Goal: Contribute content: Contribute content

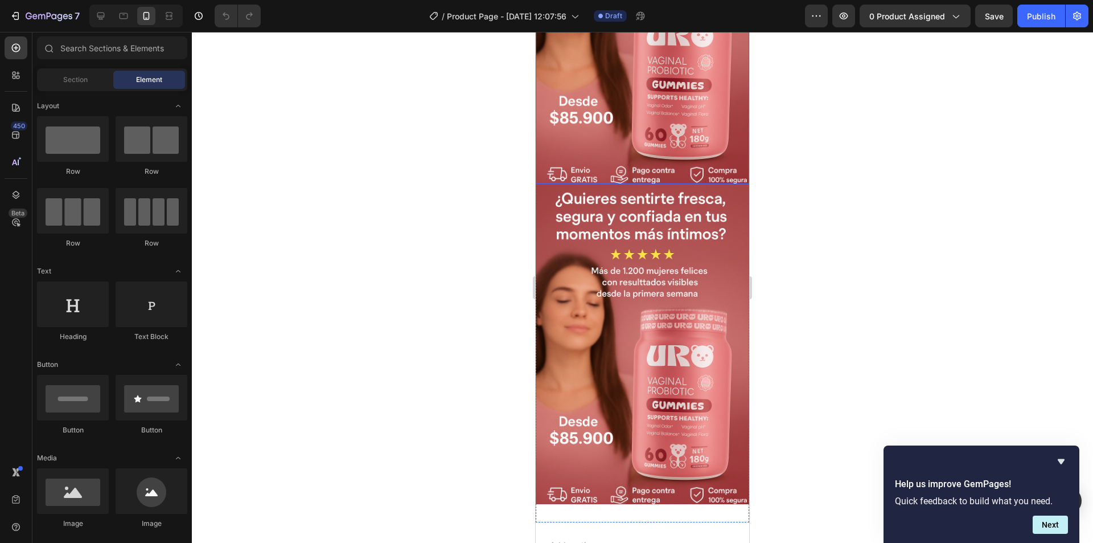
scroll to position [216, 0]
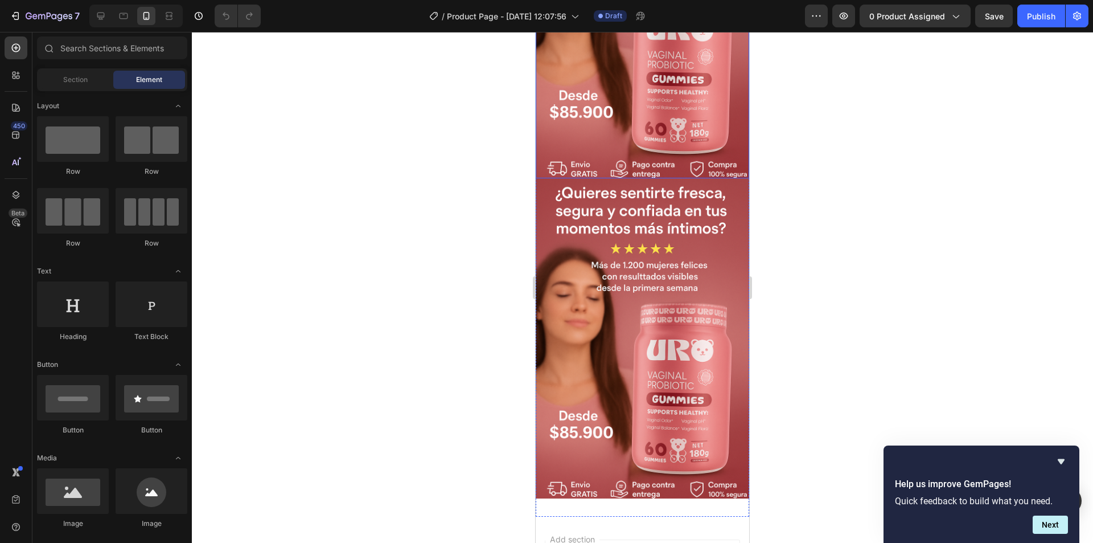
click at [639, 285] on img at bounding box center [643, 338] width 214 height 321
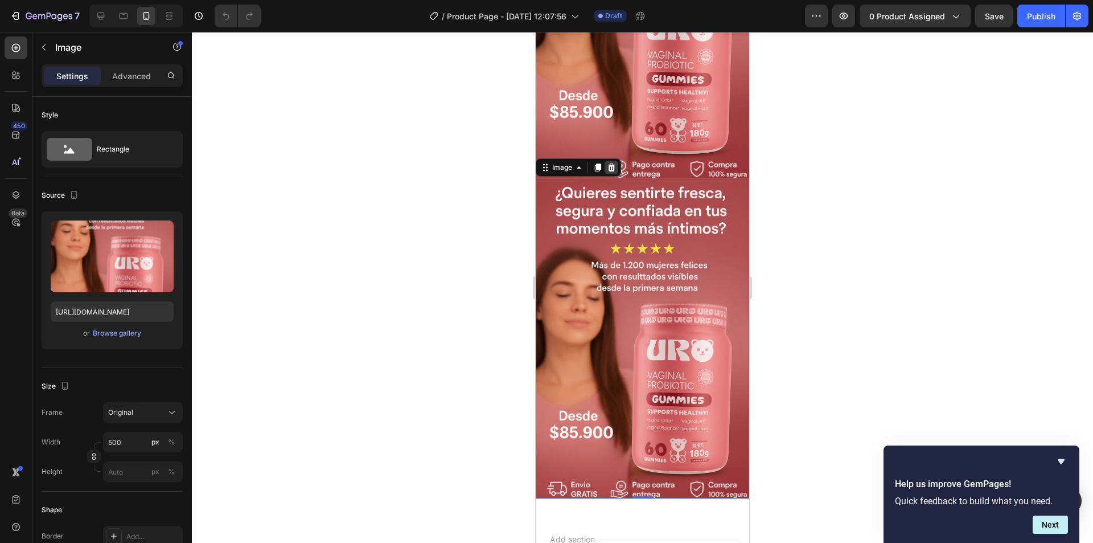
click at [608, 163] on icon at bounding box center [611, 167] width 9 height 9
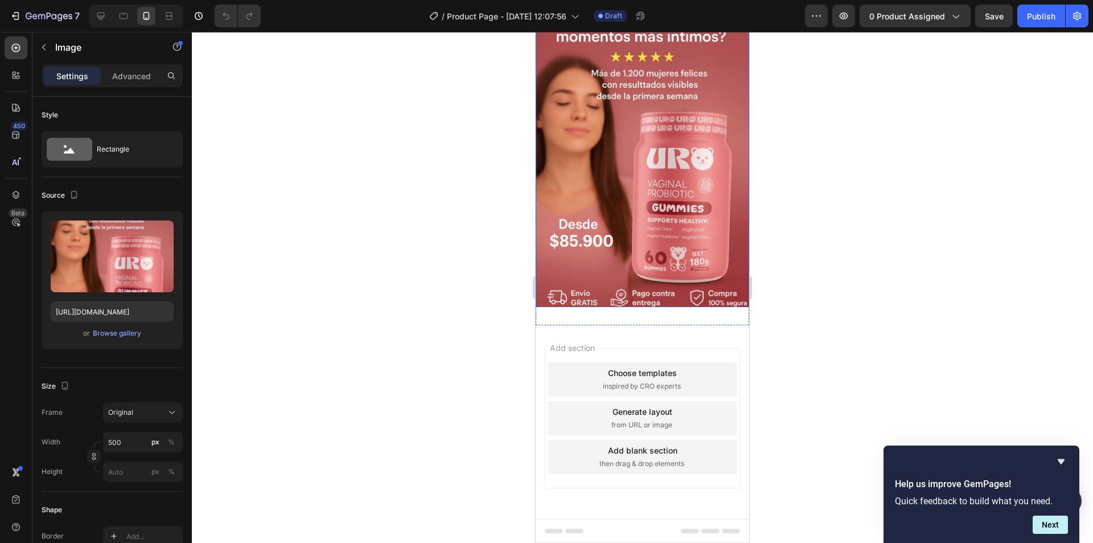
scroll to position [74, 0]
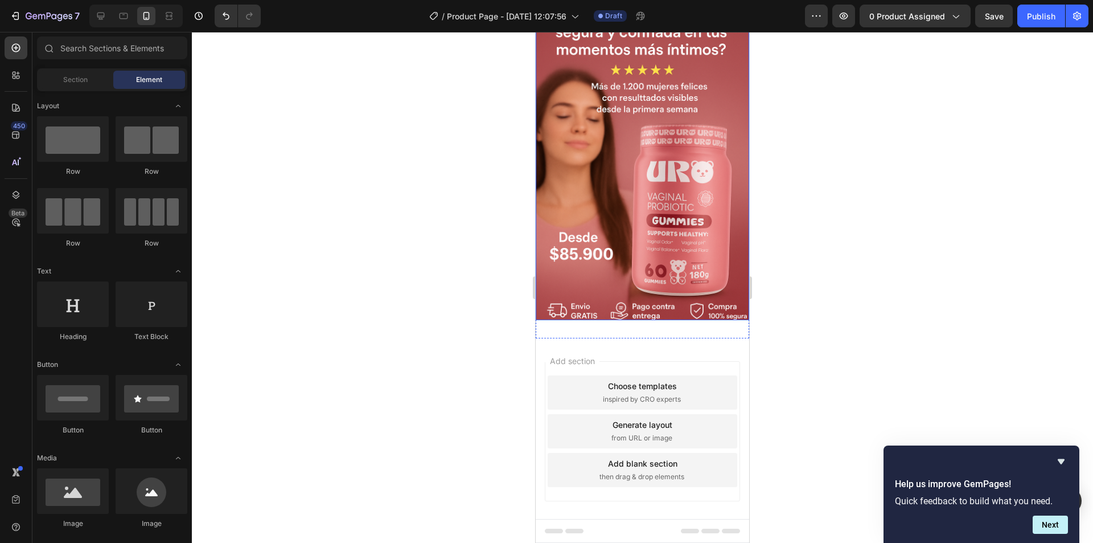
click at [612, 249] on img at bounding box center [643, 159] width 214 height 321
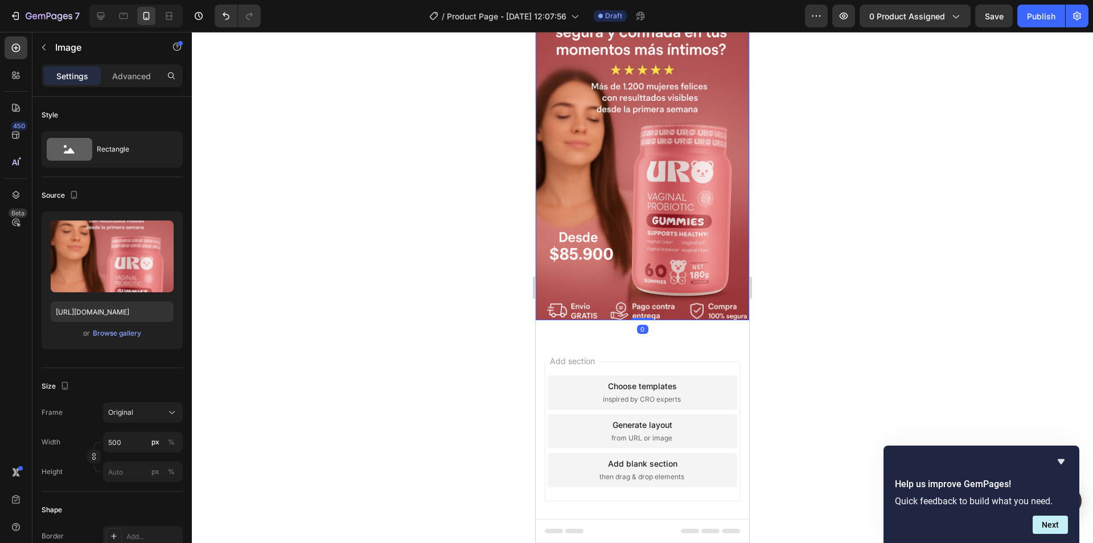
scroll to position [0, 0]
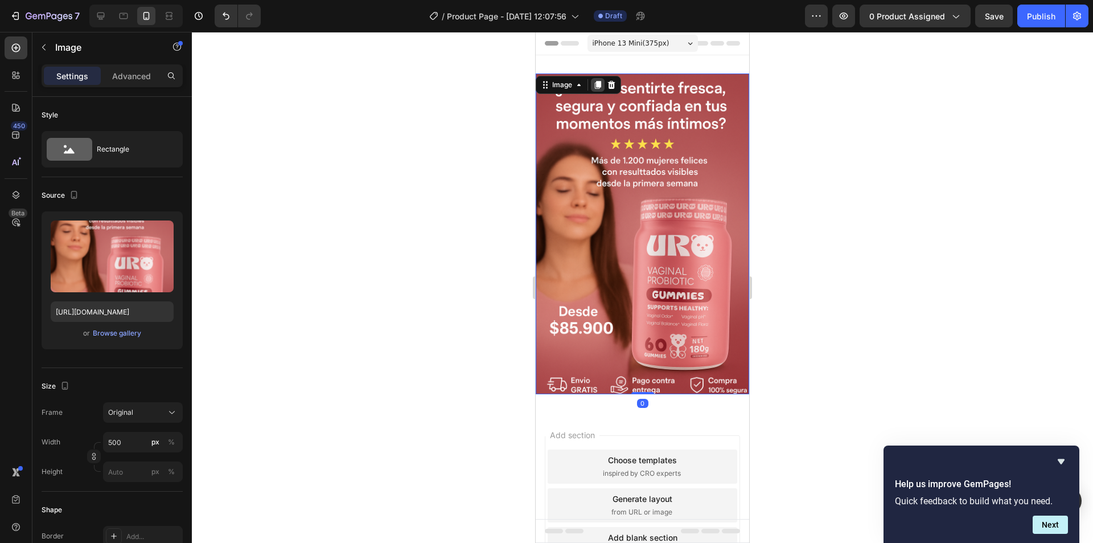
click at [597, 87] on icon at bounding box center [598, 85] width 6 height 8
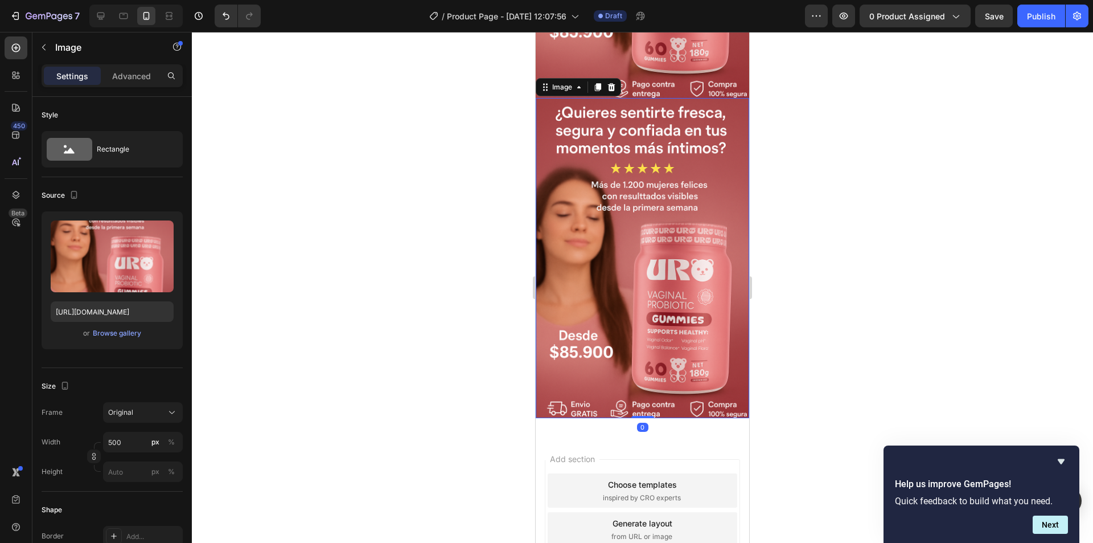
scroll to position [309, 0]
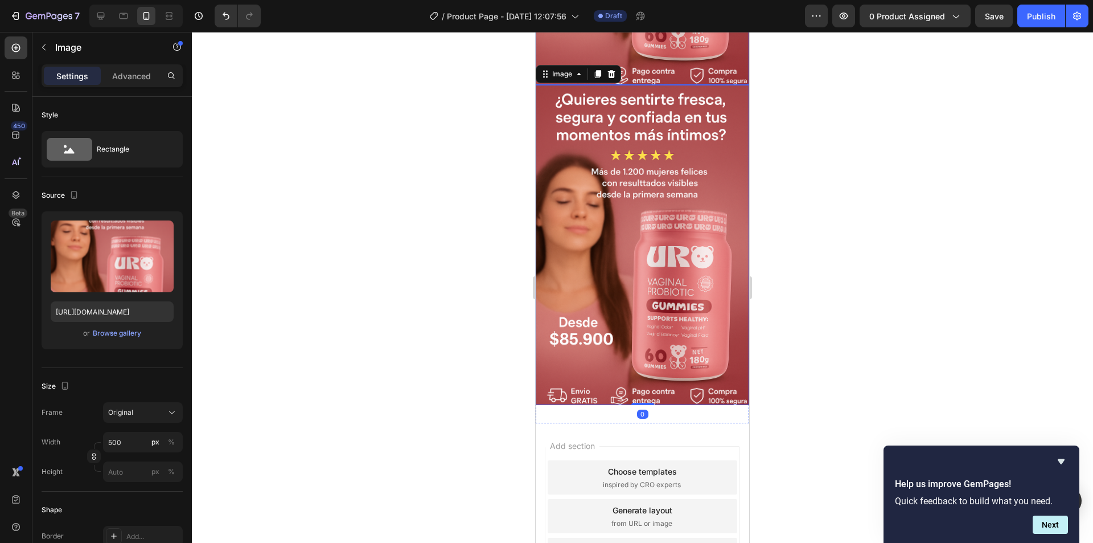
click at [635, 132] on img at bounding box center [643, 245] width 214 height 321
click at [117, 331] on div "Browse gallery" at bounding box center [117, 333] width 48 height 10
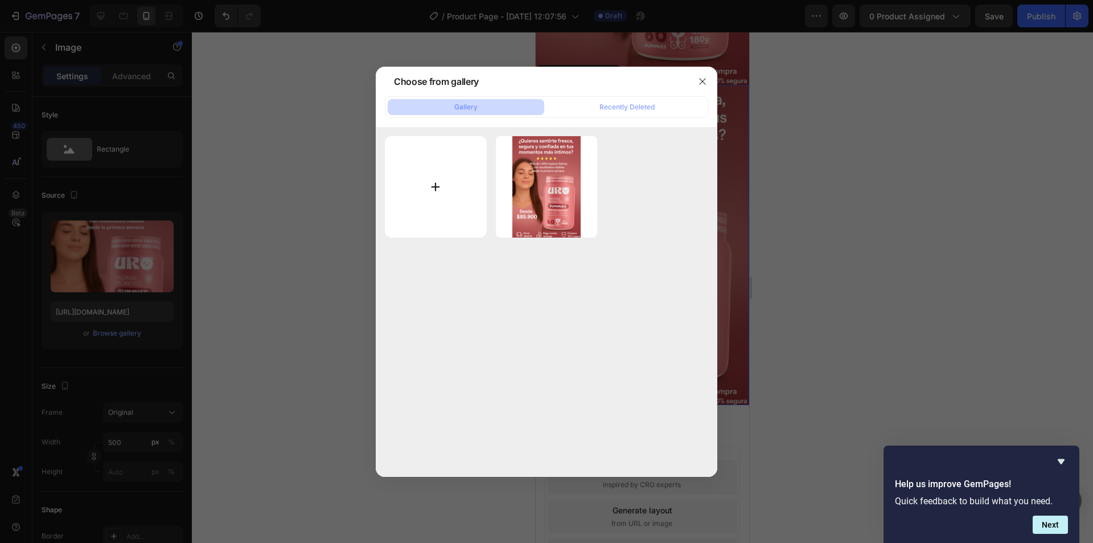
click at [459, 202] on input "file" at bounding box center [436, 187] width 102 height 102
type input "C:\fakepath\URO PORTADA 3.png"
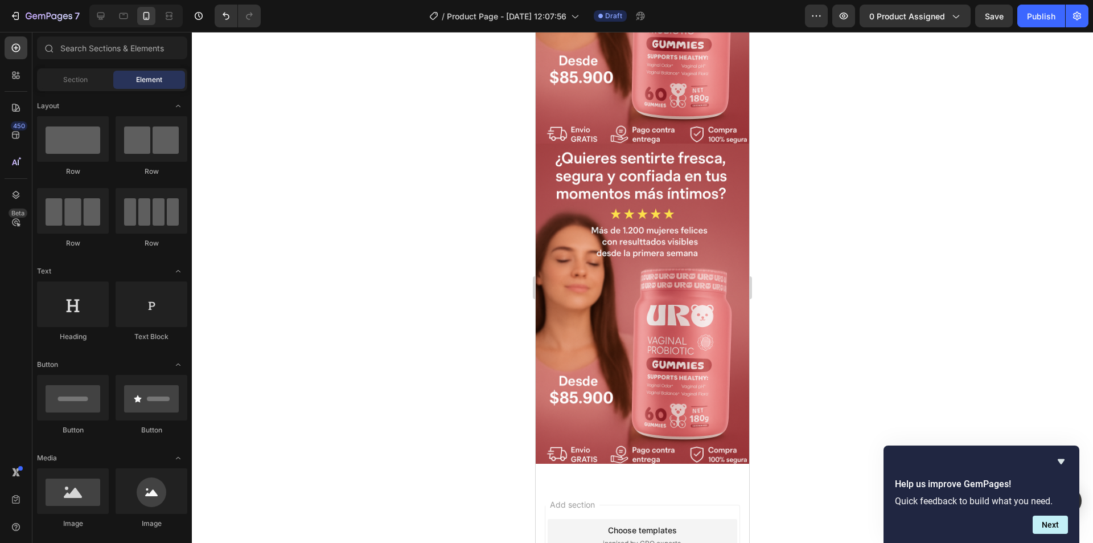
scroll to position [248, 0]
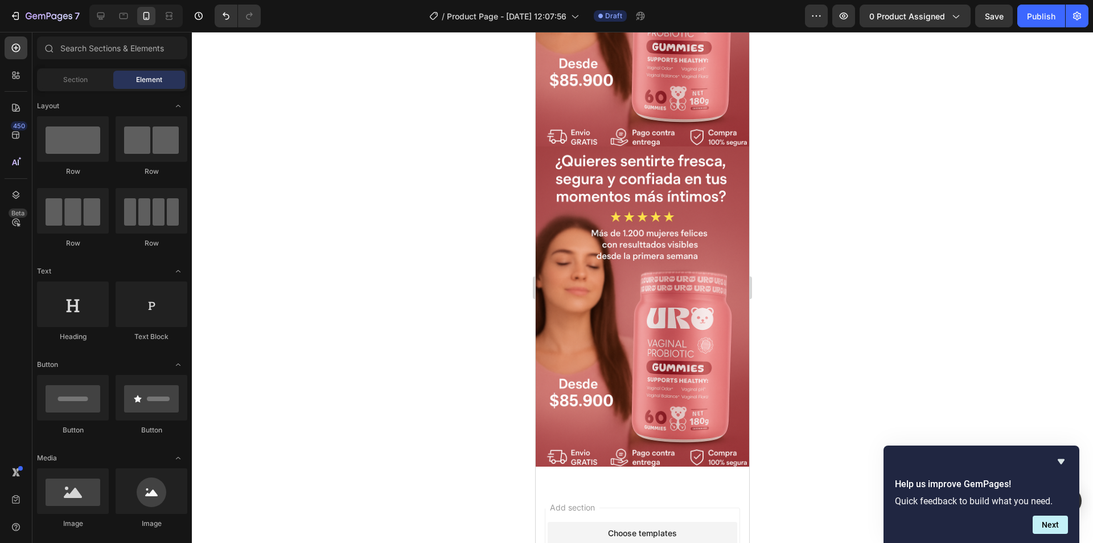
click at [677, 260] on img at bounding box center [643, 306] width 214 height 321
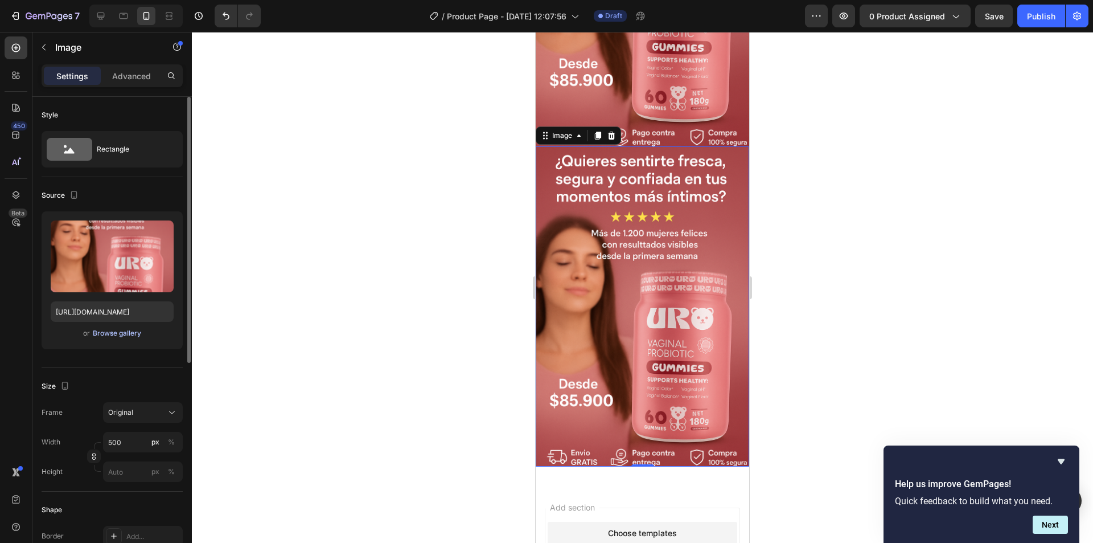
click at [117, 331] on div "Browse gallery" at bounding box center [117, 333] width 48 height 10
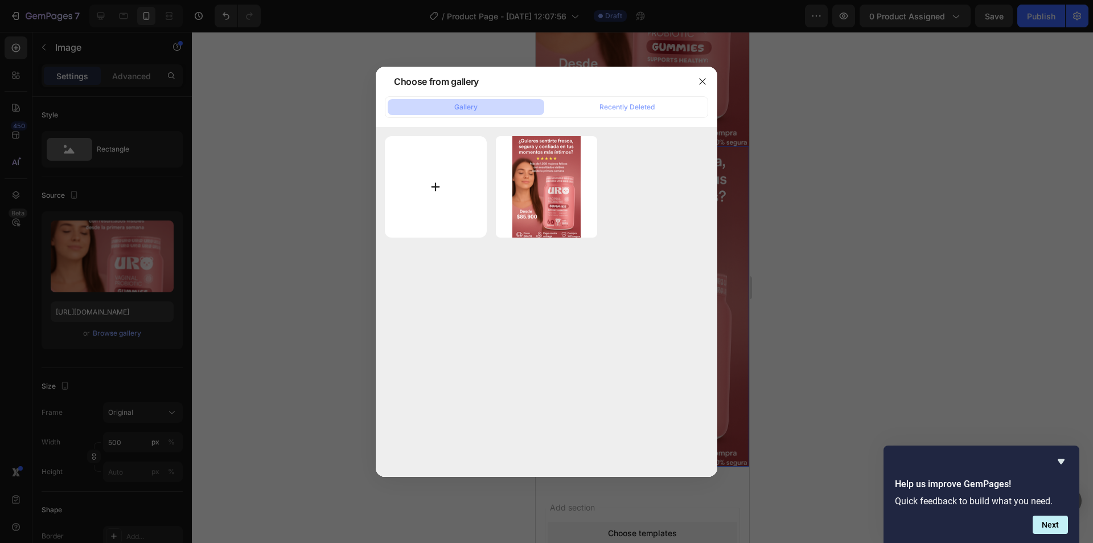
click at [444, 190] on input "file" at bounding box center [436, 187] width 102 height 102
type input "C:\fakepath\URO PORTADA 3.png"
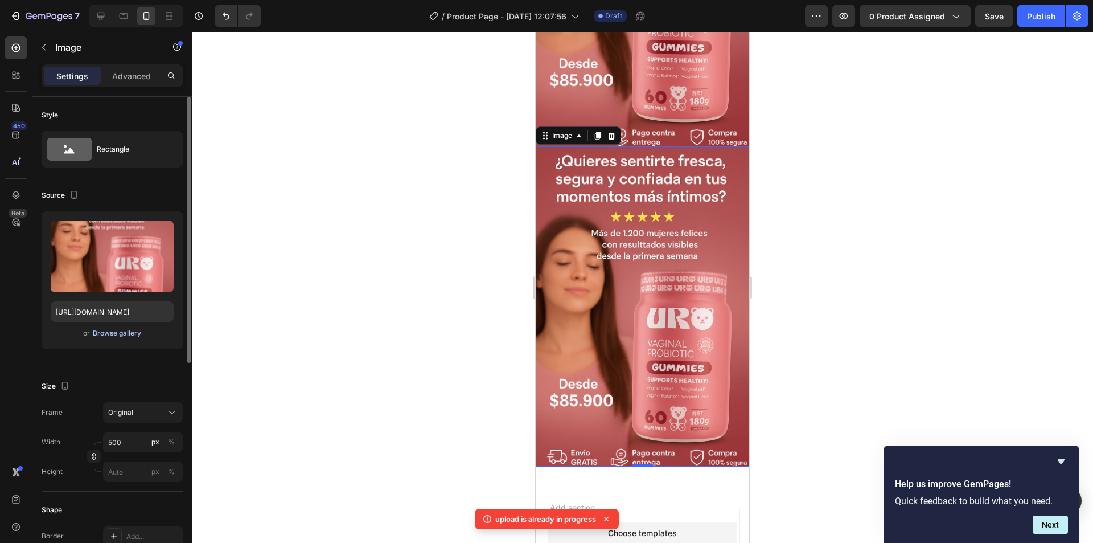
click at [133, 330] on div "Browse gallery" at bounding box center [117, 333] width 48 height 10
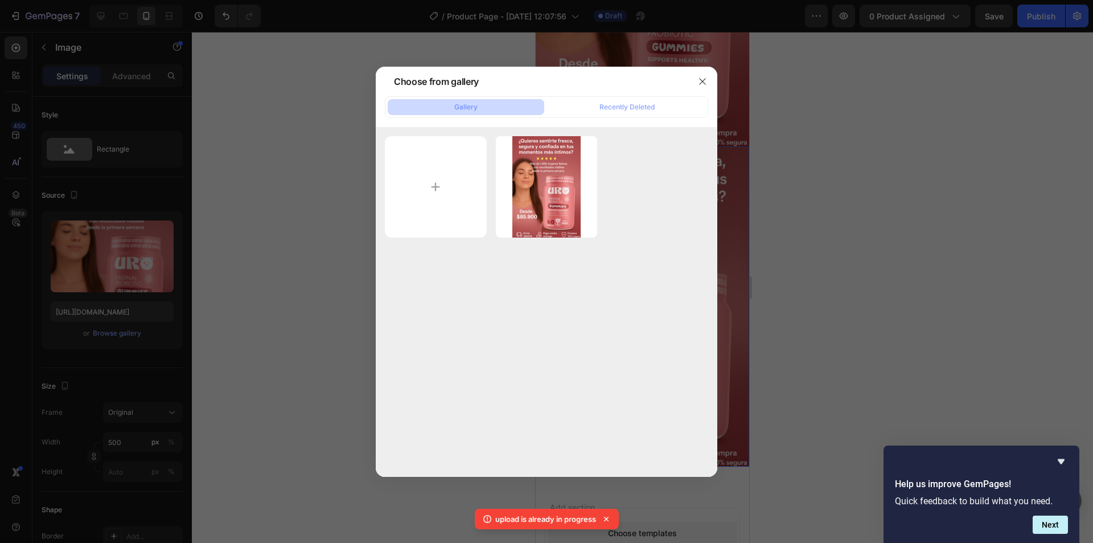
click at [606, 516] on icon at bounding box center [606, 518] width 11 height 11
click at [448, 221] on input "file" at bounding box center [436, 187] width 102 height 102
type input "C:\fakepath\URO PORTADA 3.png"
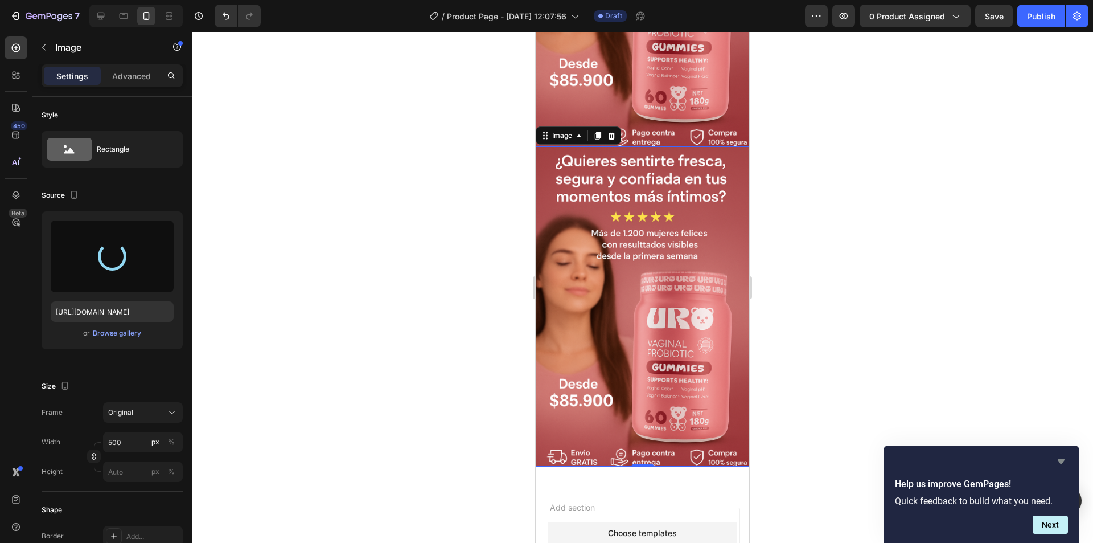
click at [1058, 459] on icon "Hide survey" at bounding box center [1061, 461] width 7 height 5
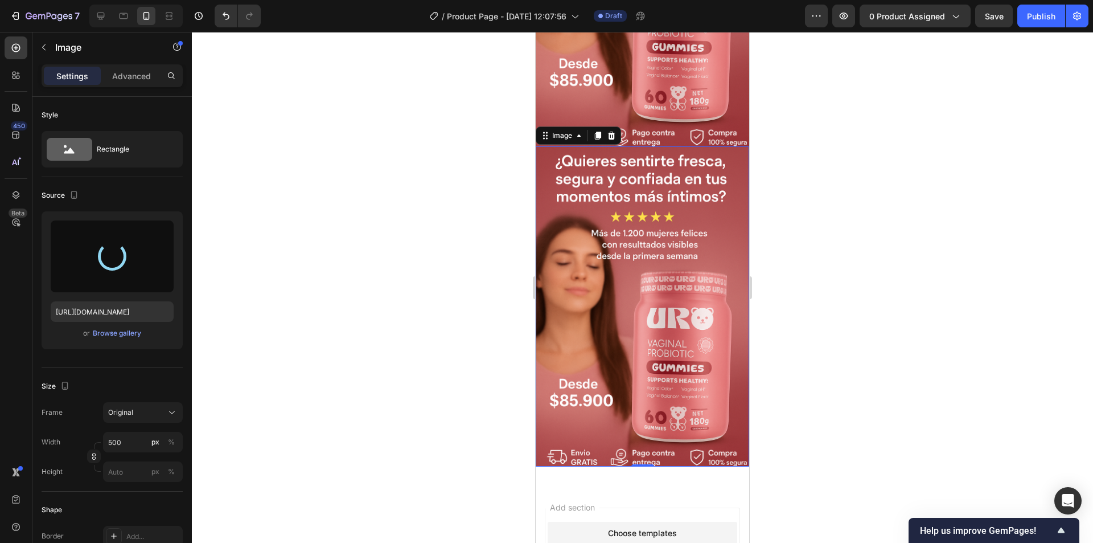
type input "https://cdn.shopify.com/s/files/1/0776/3447/0103/files/gempages_586440741199282…"
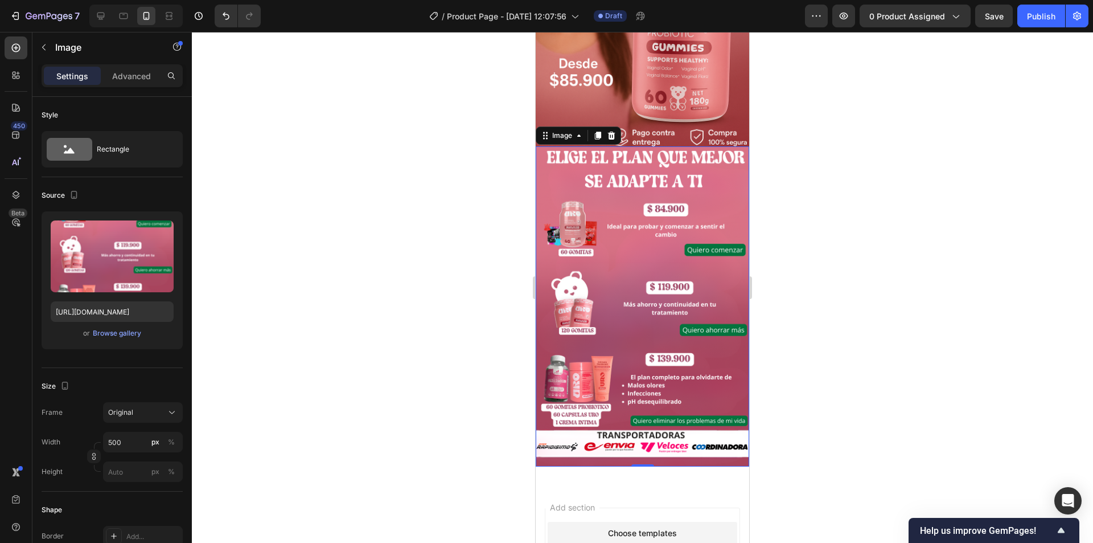
click at [937, 391] on div at bounding box center [642, 287] width 901 height 511
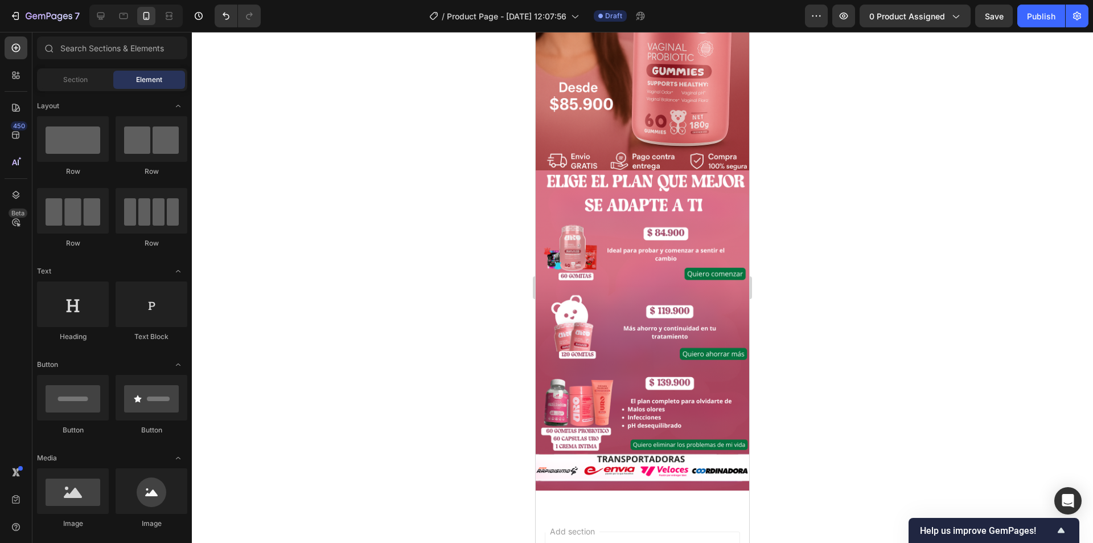
scroll to position [229, 0]
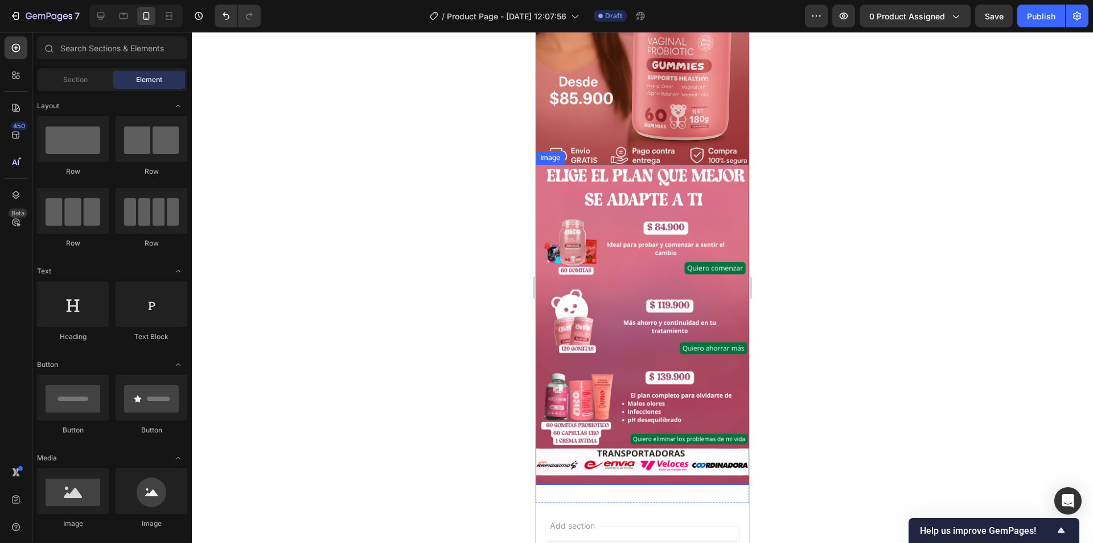
click at [581, 290] on img at bounding box center [643, 325] width 214 height 321
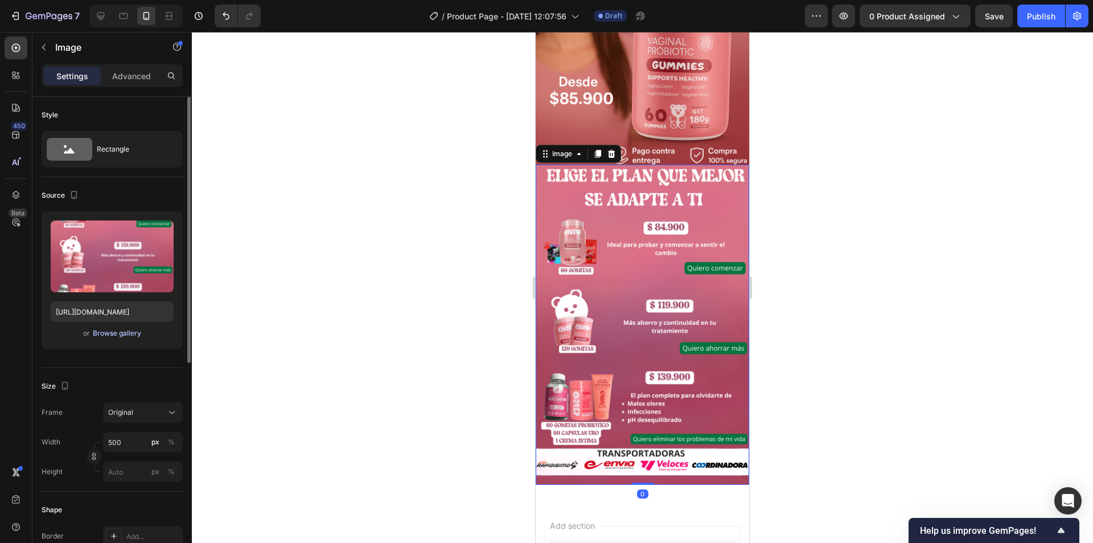
click at [116, 330] on div "Browse gallery" at bounding box center [117, 333] width 48 height 10
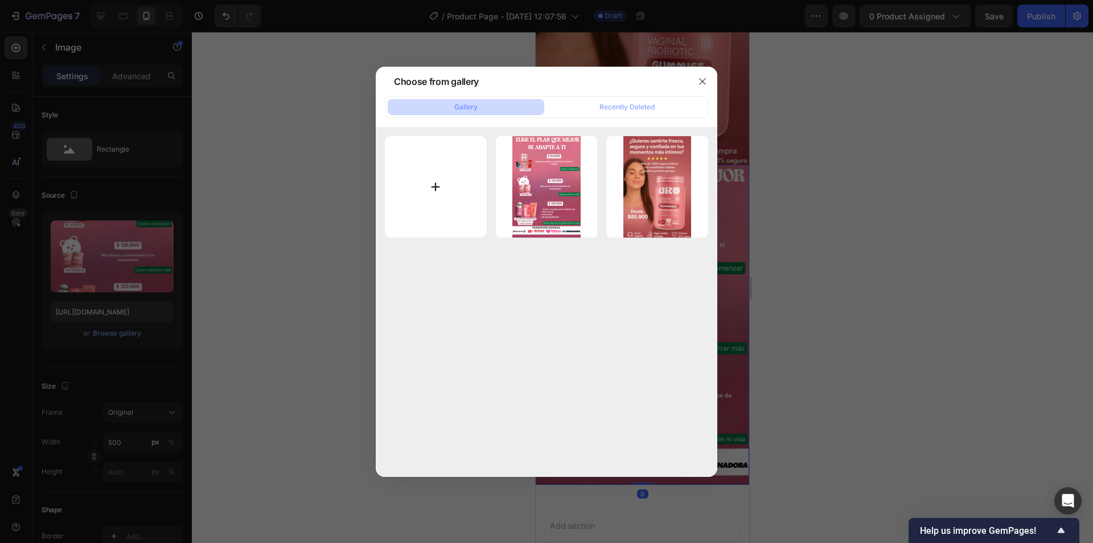
click at [409, 172] on input "file" at bounding box center [436, 187] width 102 height 102
type input "C:\fakepath\EDITADA.jpg"
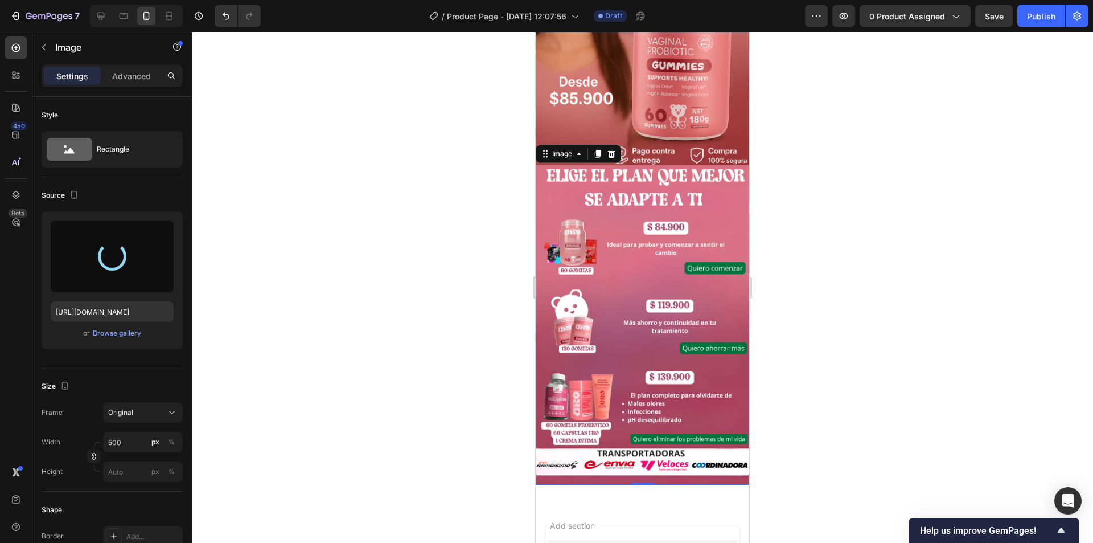
type input "https://cdn.shopify.com/s/files/1/0776/3447/0103/files/gempages_586440741199282…"
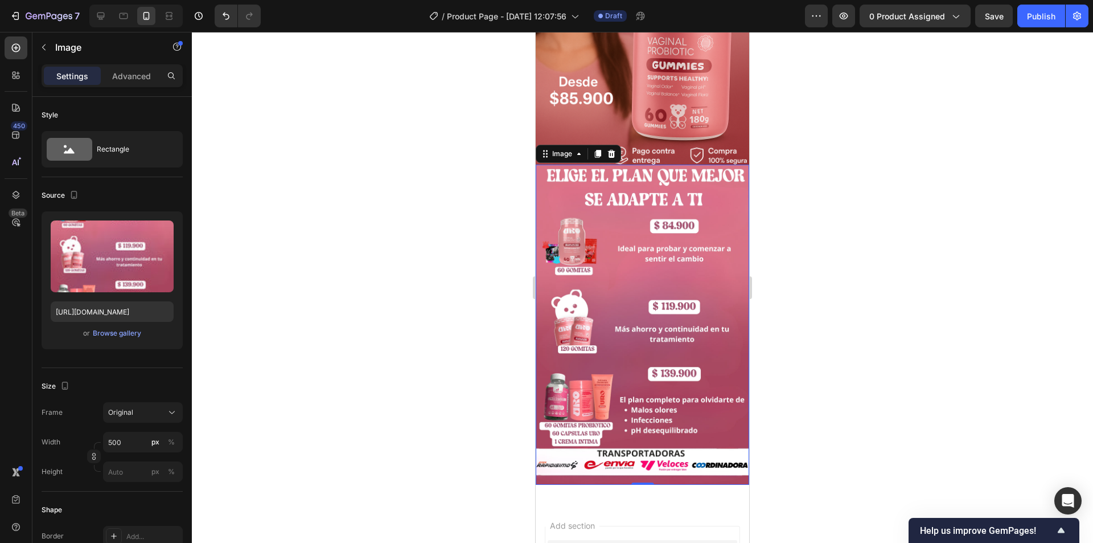
click at [801, 276] on div at bounding box center [642, 287] width 901 height 511
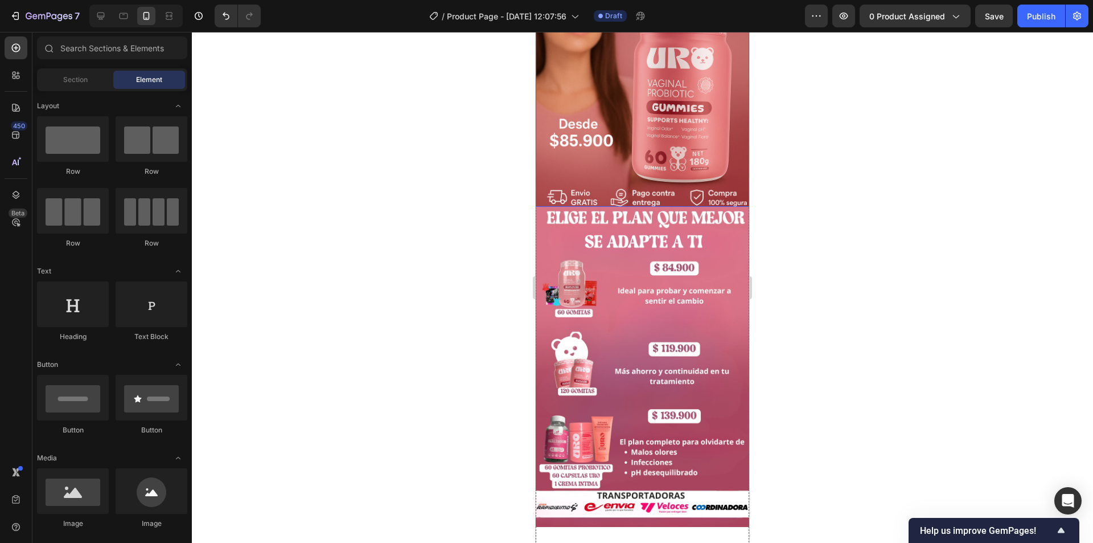
scroll to position [26, 0]
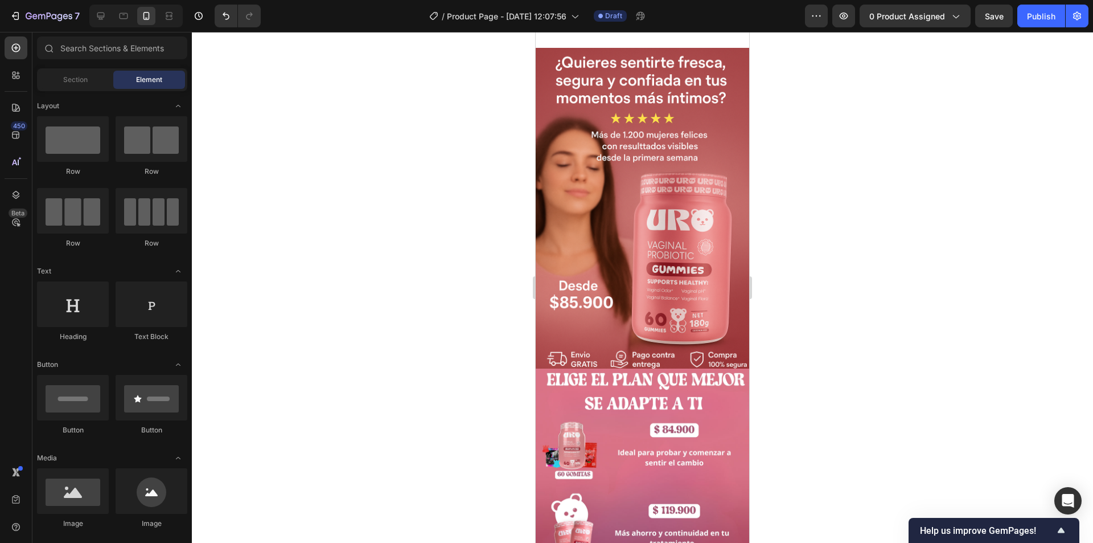
click at [828, 226] on div at bounding box center [642, 287] width 901 height 511
click at [594, 278] on img at bounding box center [643, 208] width 214 height 321
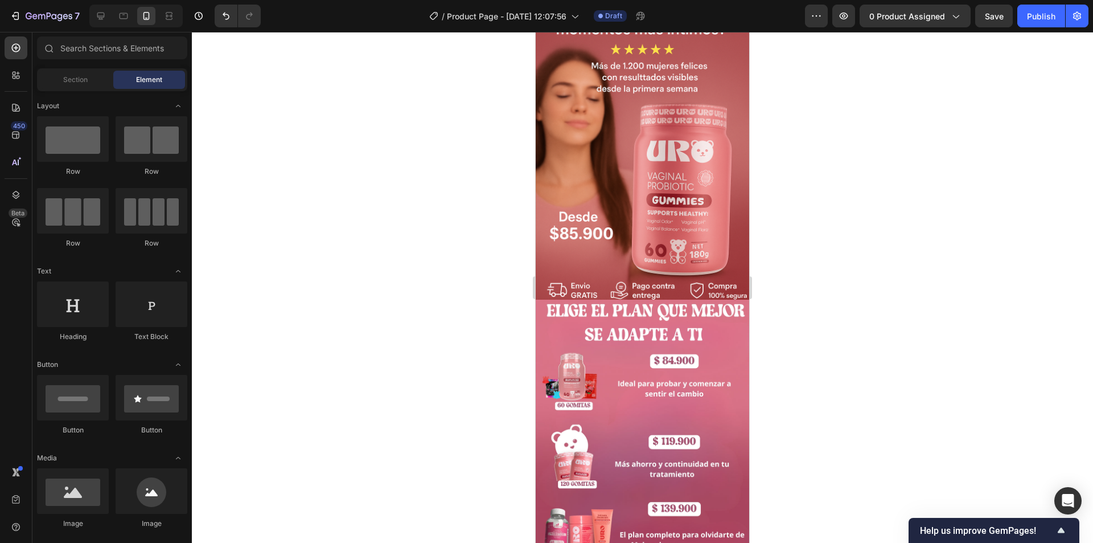
scroll to position [92, 0]
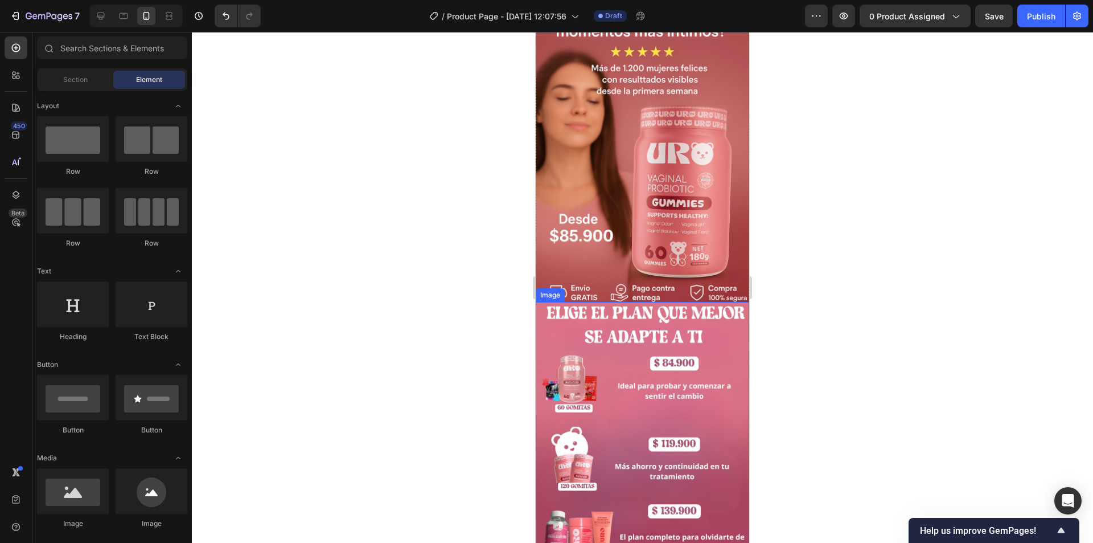
click at [639, 353] on img at bounding box center [643, 462] width 214 height 321
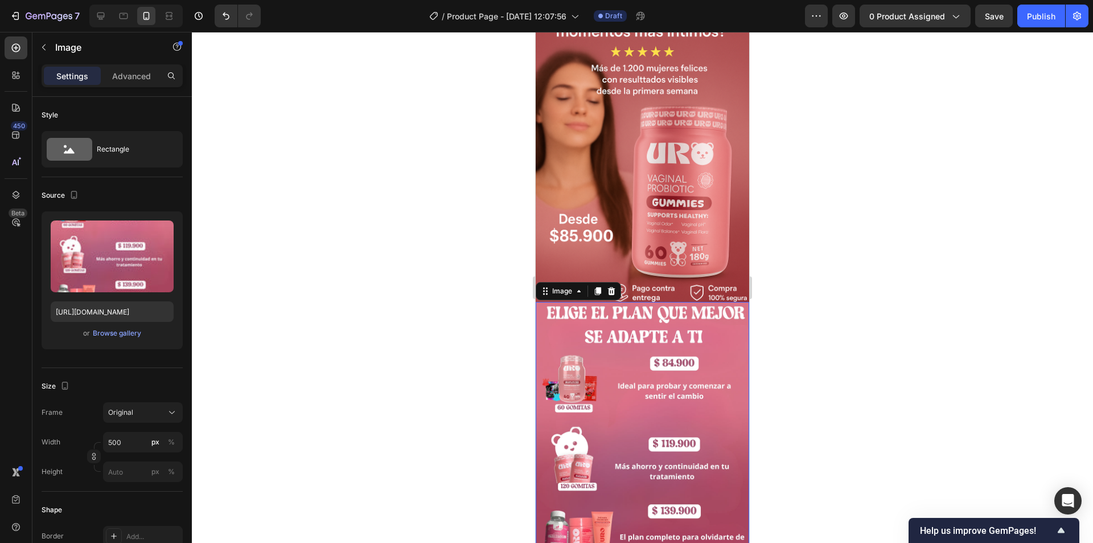
click at [586, 397] on img at bounding box center [643, 462] width 214 height 321
click at [116, 331] on div "Browse gallery" at bounding box center [117, 333] width 48 height 10
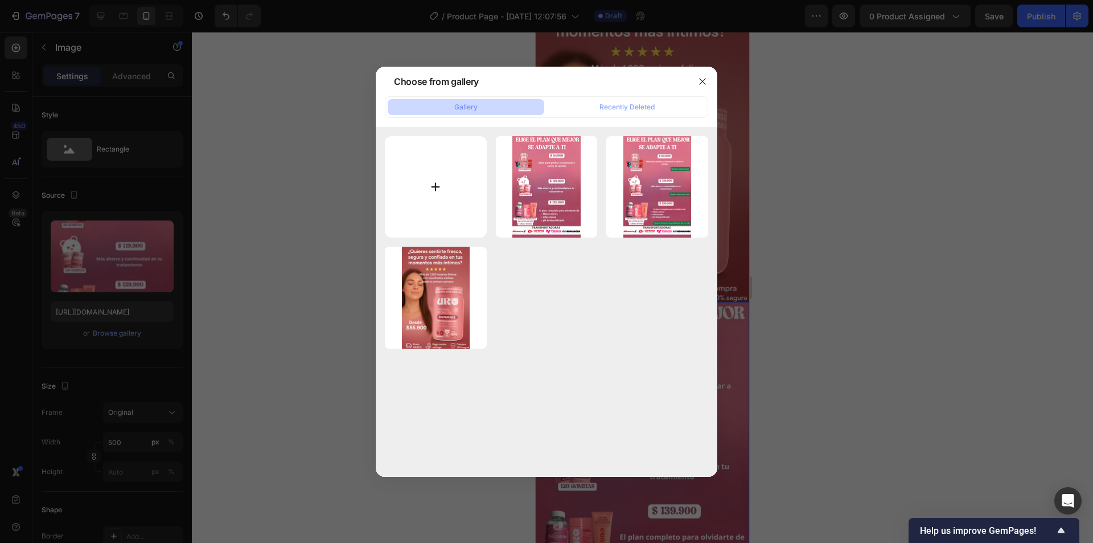
click at [431, 159] on input "file" at bounding box center [436, 187] width 102 height 102
type input "C:\fakepath\EDITADA.jpg"
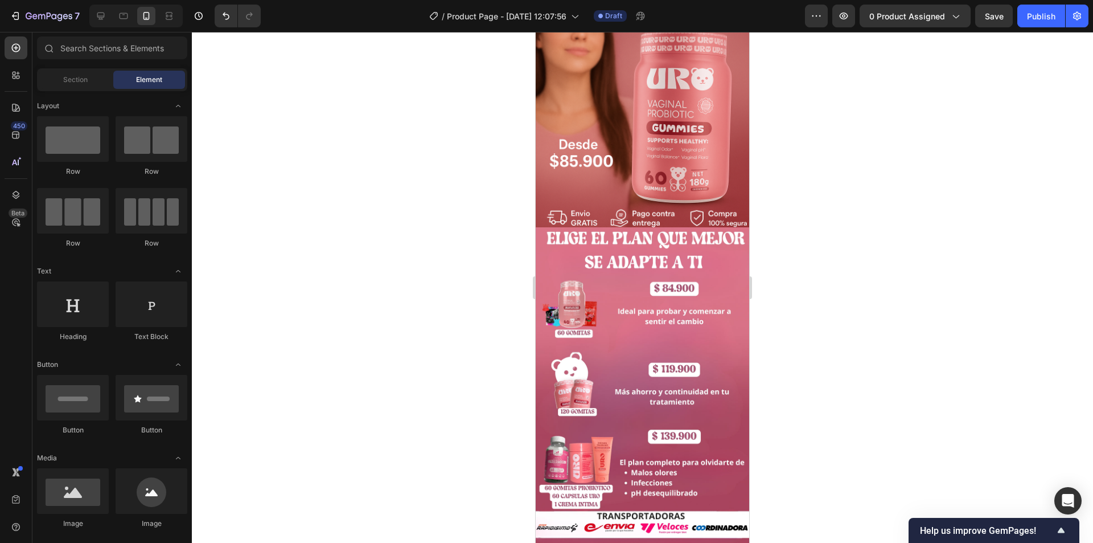
scroll to position [198, 0]
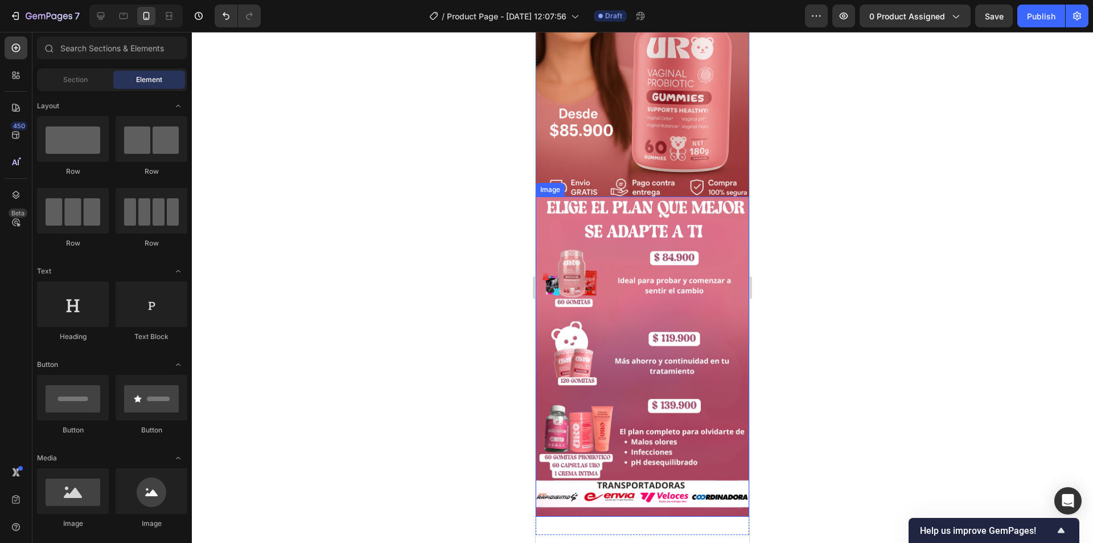
click at [668, 331] on img at bounding box center [643, 356] width 214 height 321
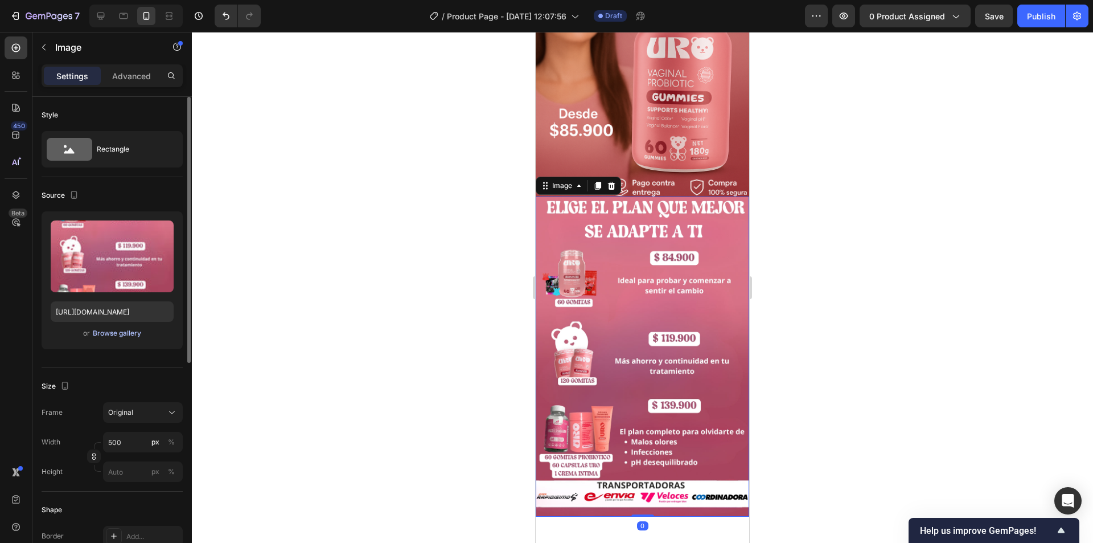
click at [105, 332] on div "Browse gallery" at bounding box center [117, 333] width 48 height 10
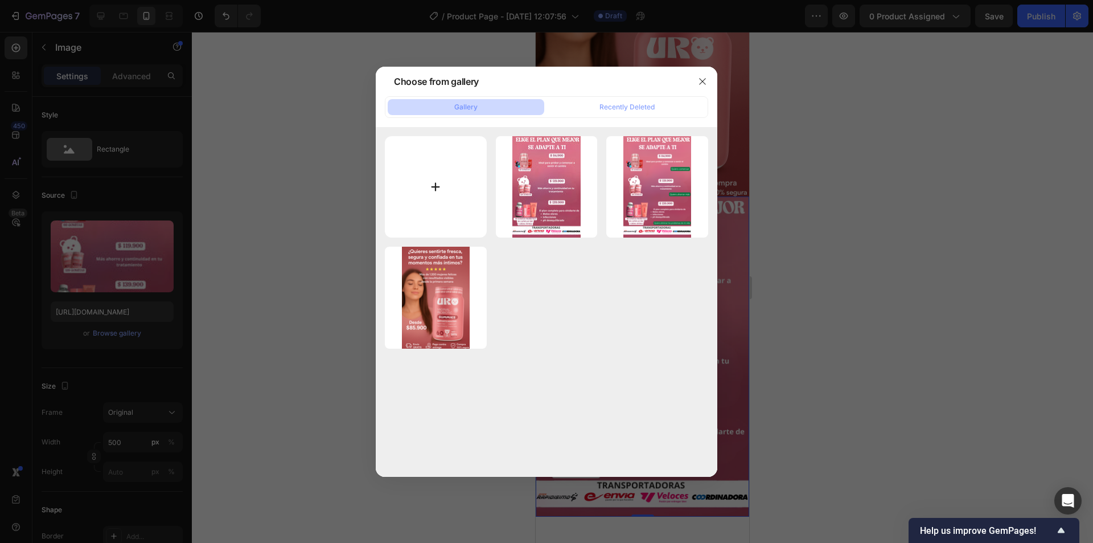
click at [417, 196] on input "file" at bounding box center [436, 187] width 102 height 102
type input "C:\fakepath\EDITADA.jpg"
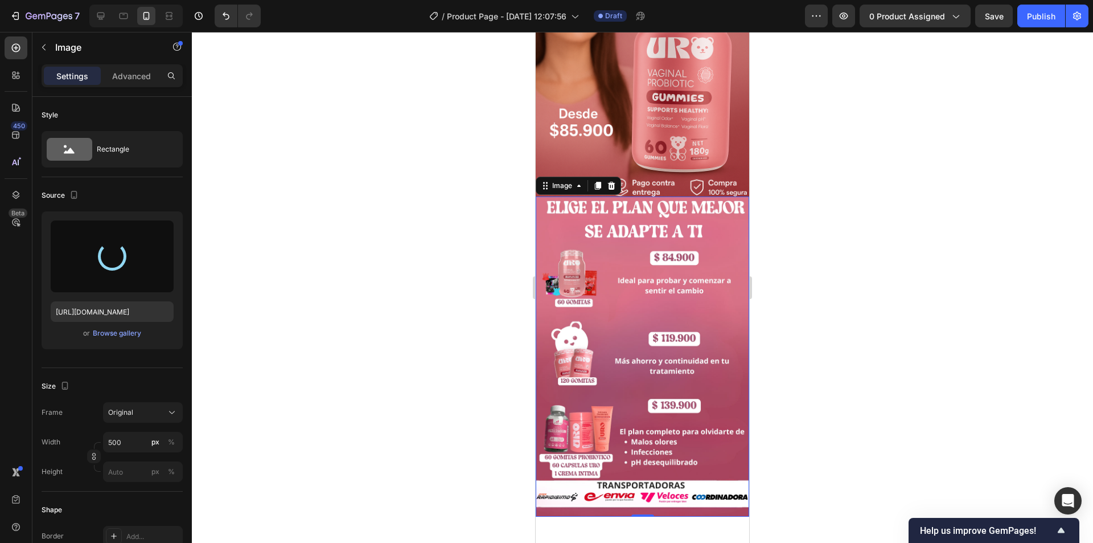
type input "https://cdn.shopify.com/s/files/1/0776/3447/0103/files/gempages_586440741199282…"
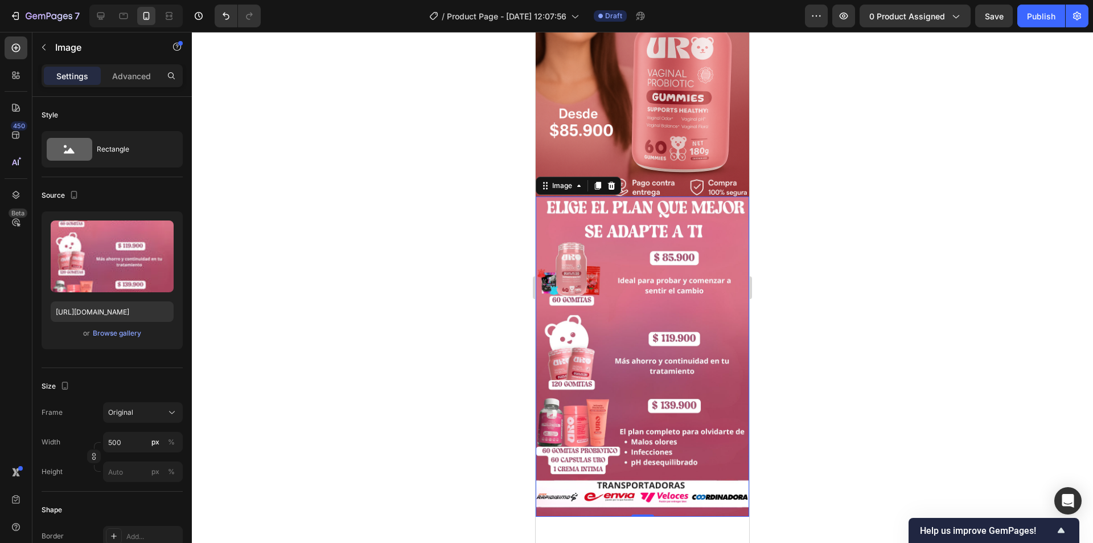
click at [851, 306] on div at bounding box center [642, 287] width 901 height 511
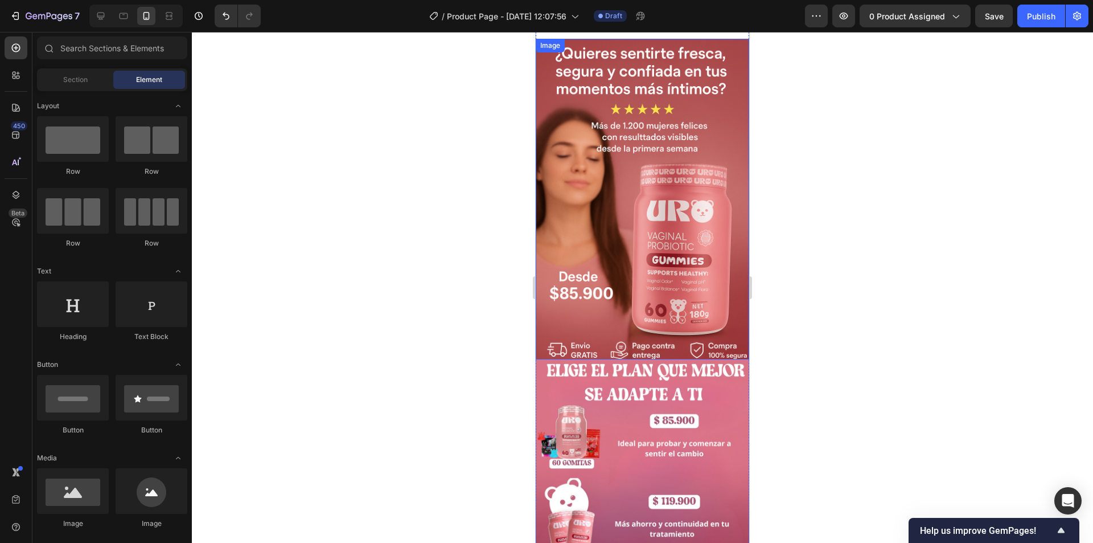
scroll to position [26, 0]
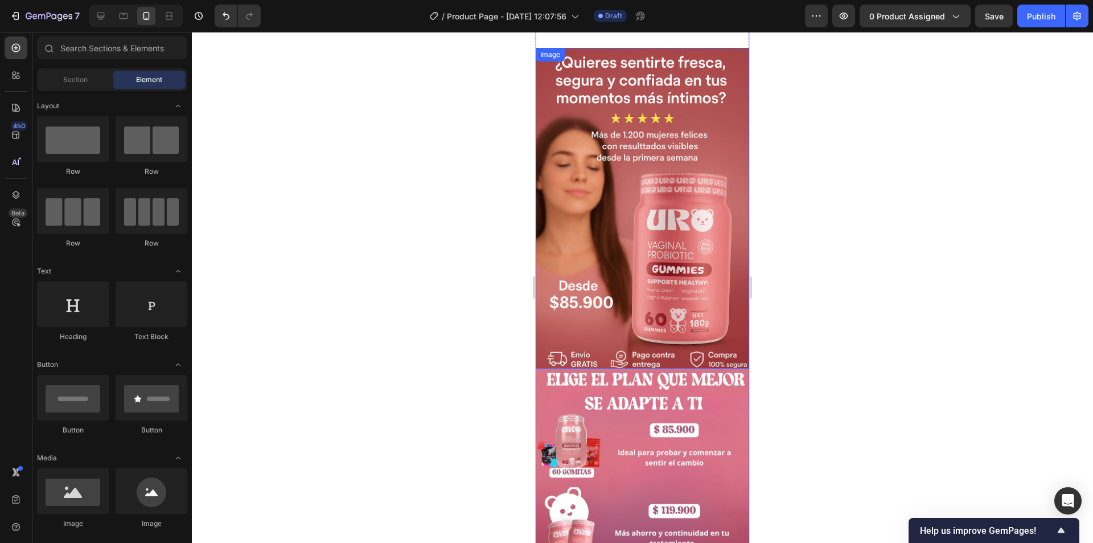
click at [642, 240] on img at bounding box center [643, 208] width 214 height 321
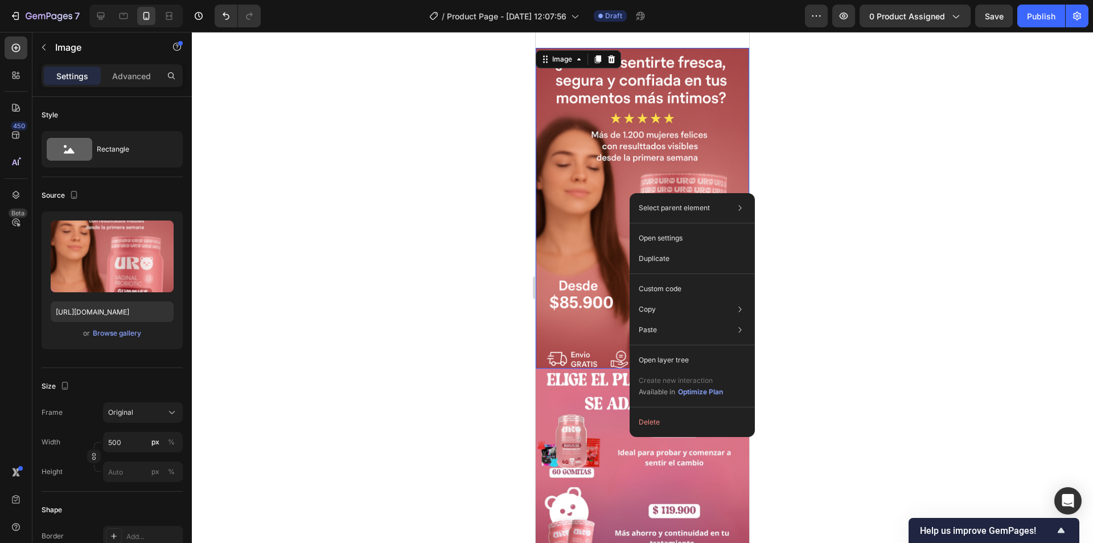
click at [505, 204] on div at bounding box center [642, 287] width 901 height 511
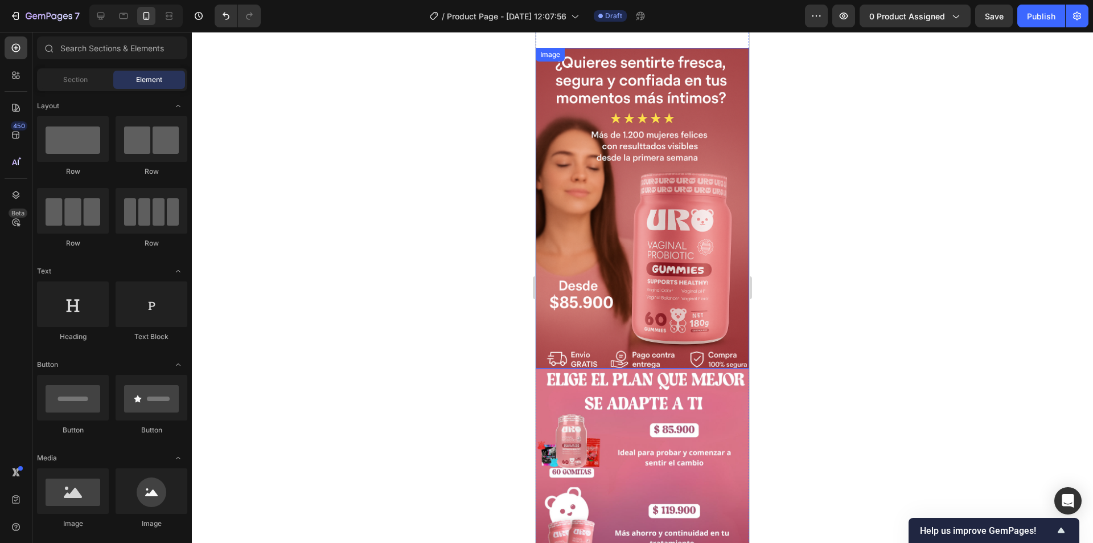
click at [594, 191] on img at bounding box center [643, 208] width 214 height 321
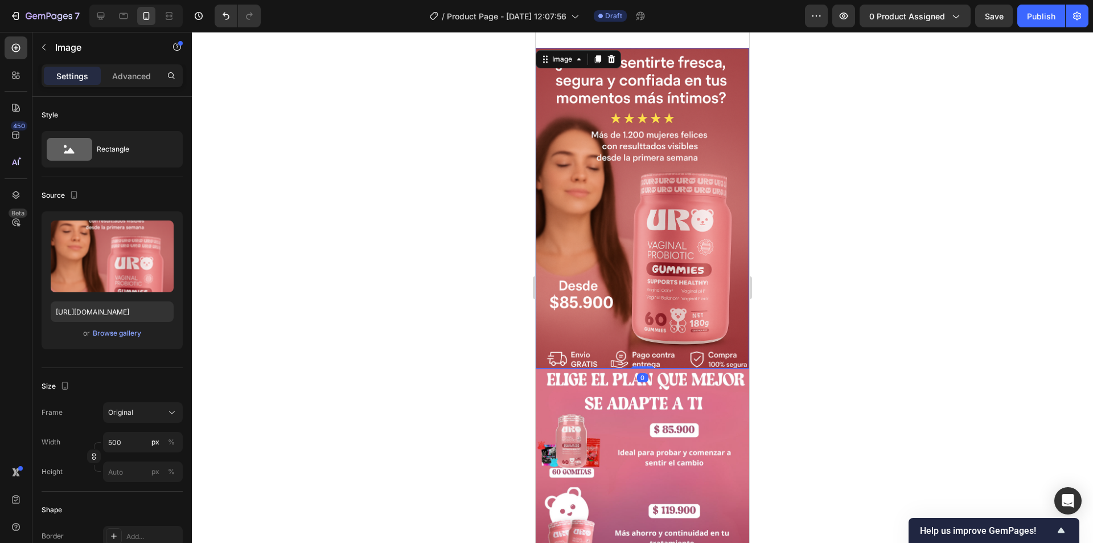
click at [594, 191] on img at bounding box center [643, 208] width 214 height 321
click at [113, 337] on div "Browse gallery" at bounding box center [117, 333] width 48 height 10
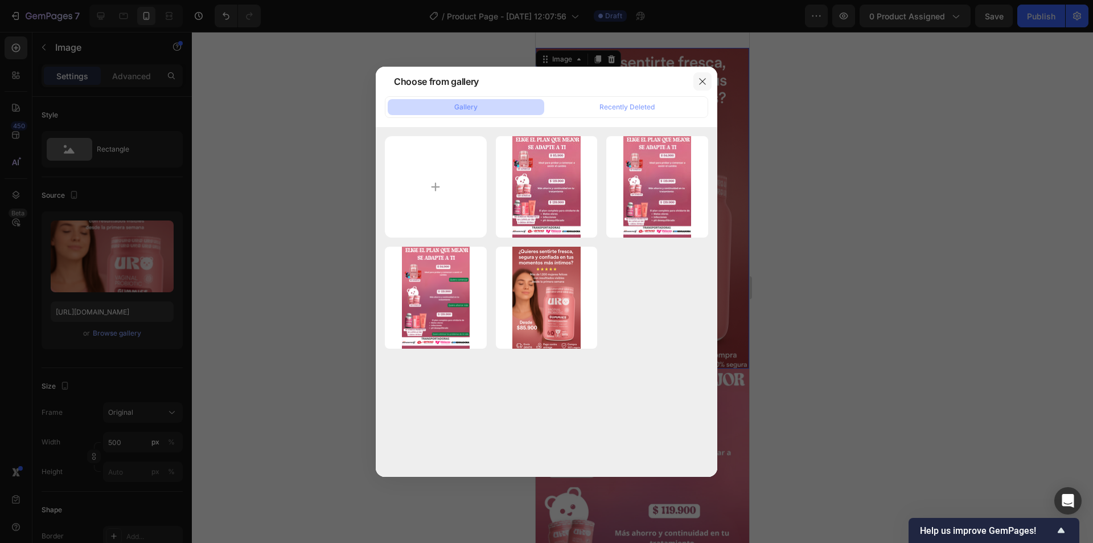
click at [708, 84] on button "button" at bounding box center [703, 81] width 18 height 18
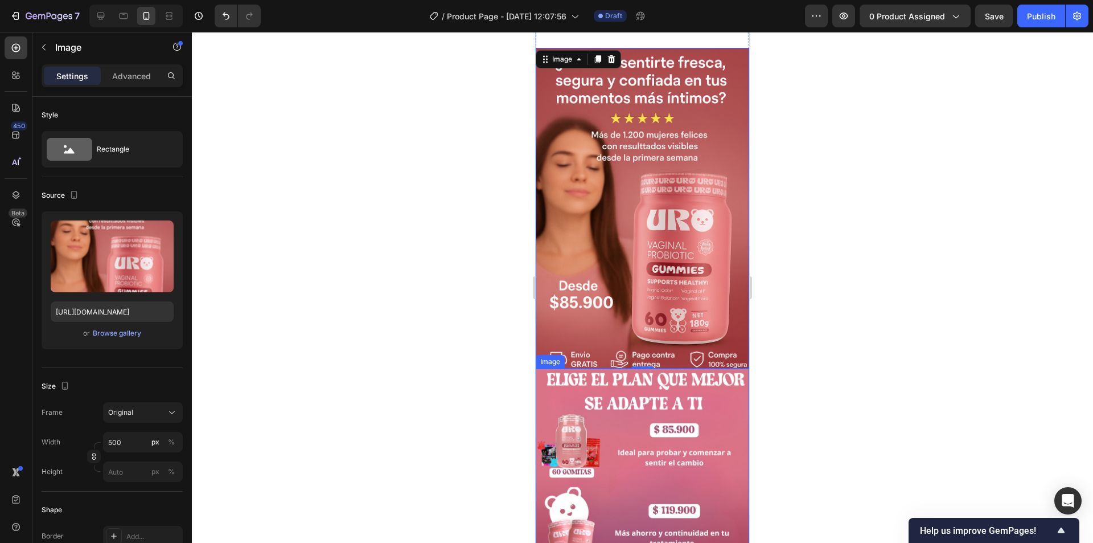
click at [857, 405] on div at bounding box center [642, 287] width 901 height 511
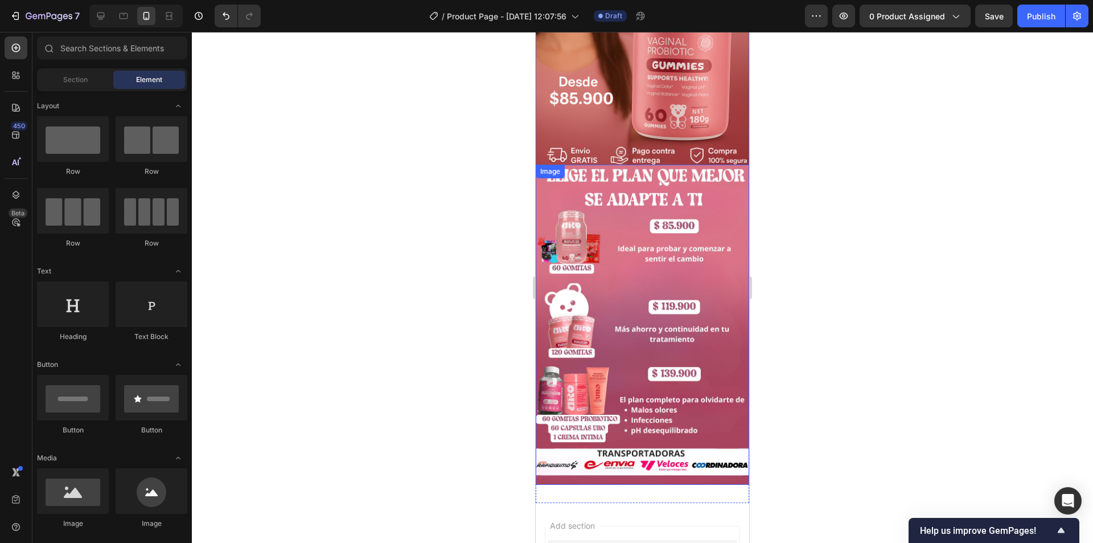
scroll to position [199, 0]
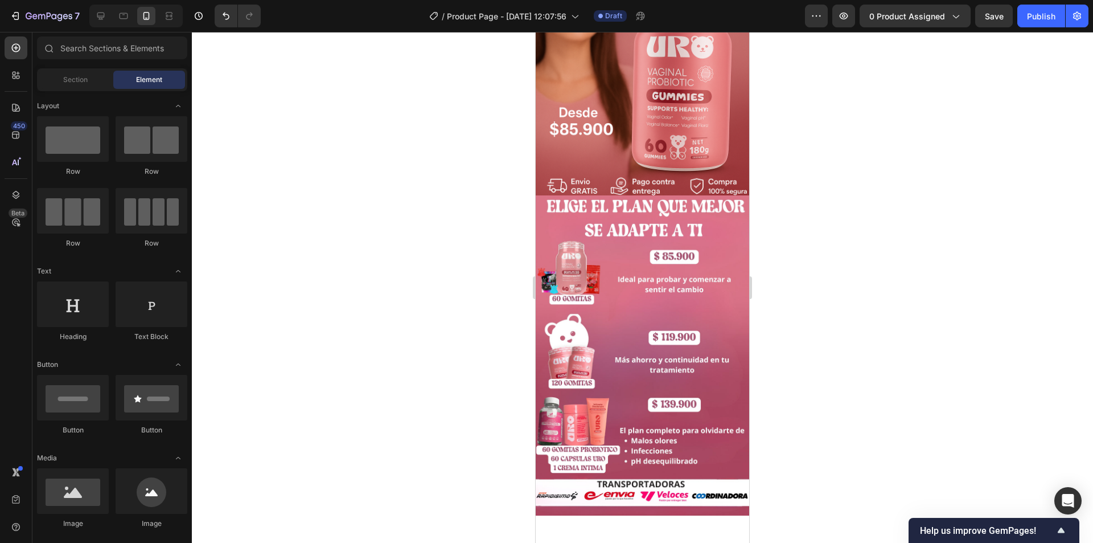
click at [774, 245] on div at bounding box center [642, 287] width 901 height 511
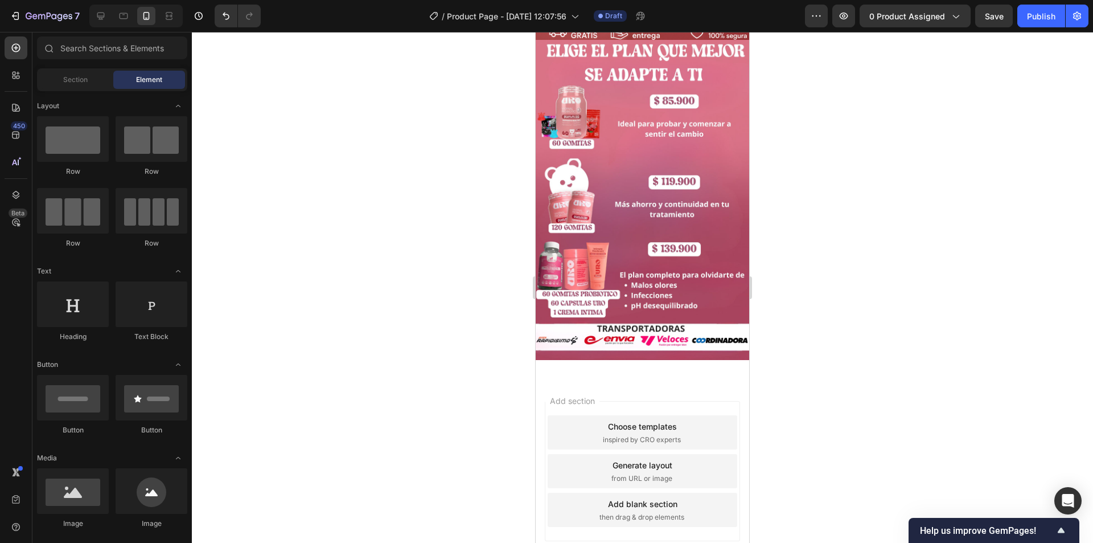
scroll to position [405, 0]
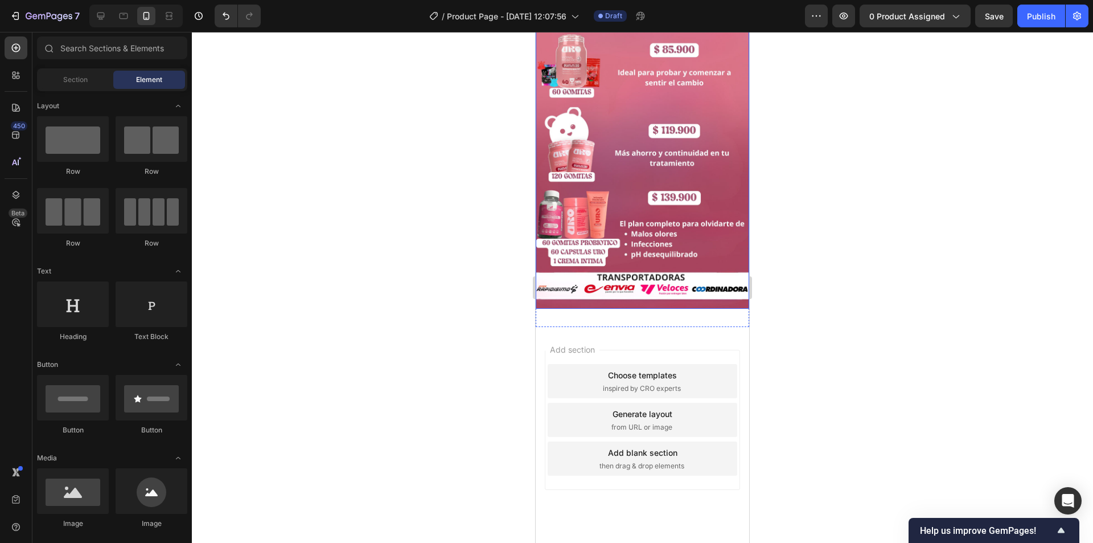
click at [623, 252] on img at bounding box center [643, 149] width 214 height 321
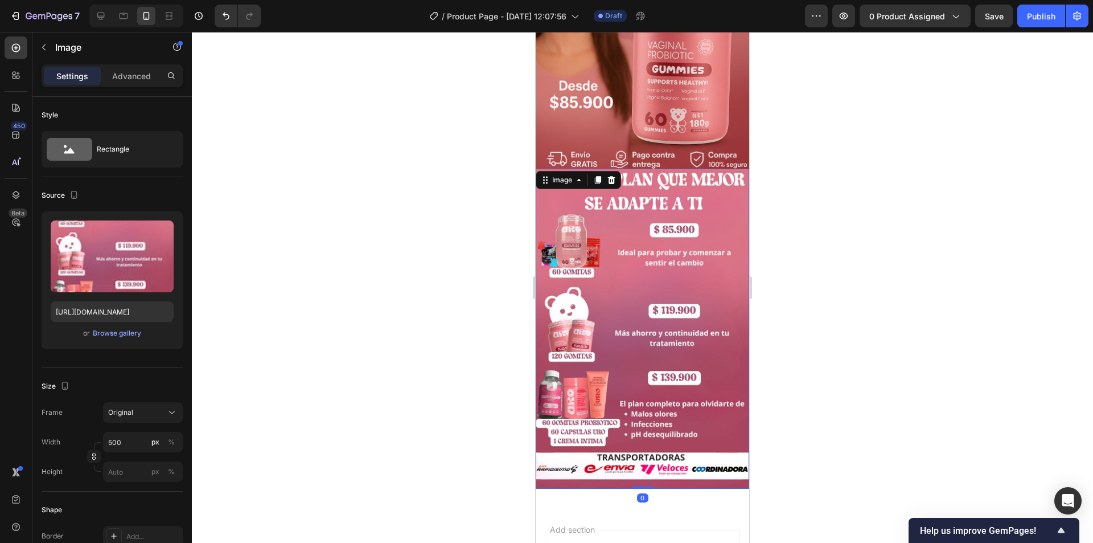
scroll to position [216, 0]
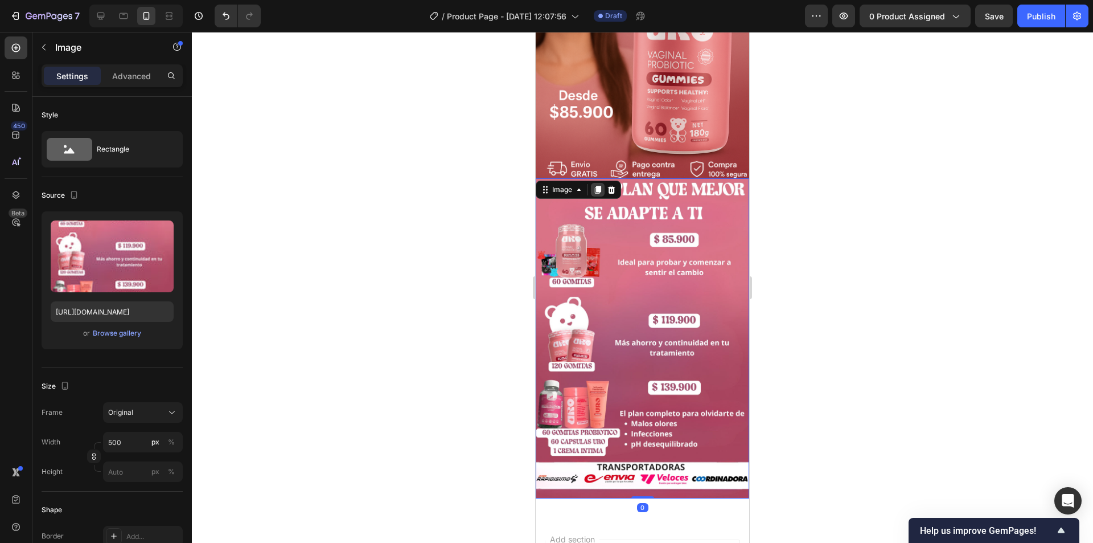
click at [597, 185] on icon at bounding box center [597, 189] width 9 height 9
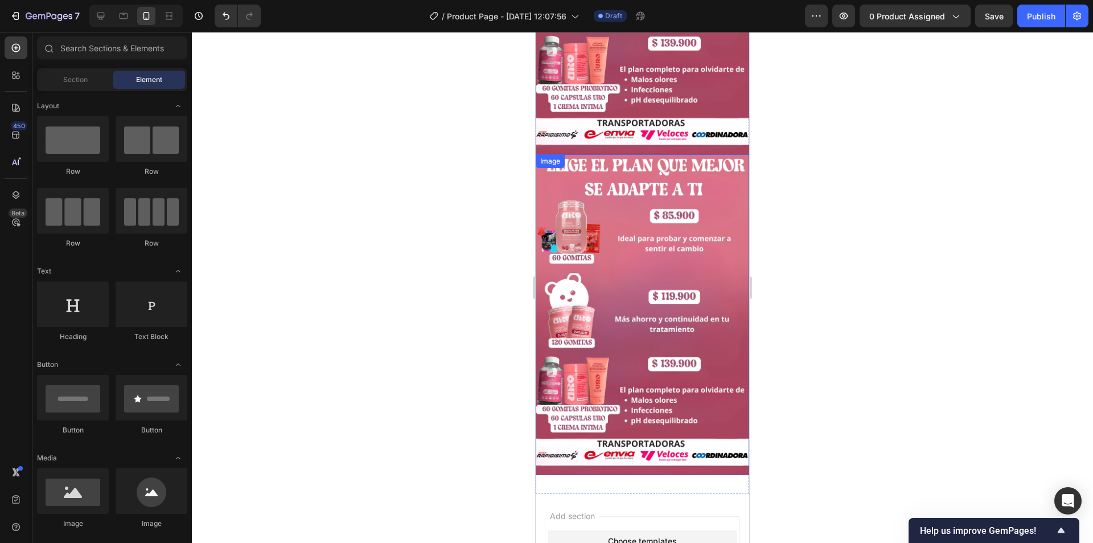
scroll to position [495, 0]
